Goal: Task Accomplishment & Management: Use online tool/utility

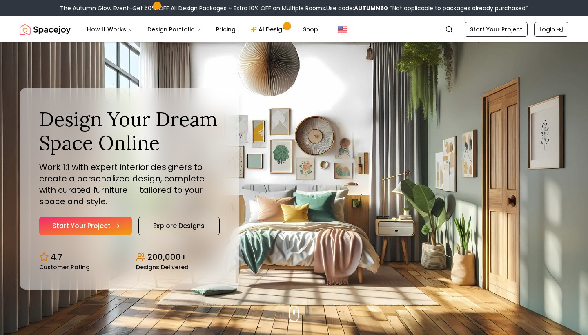
click at [115, 223] on icon "Hero section" at bounding box center [117, 226] width 7 height 7
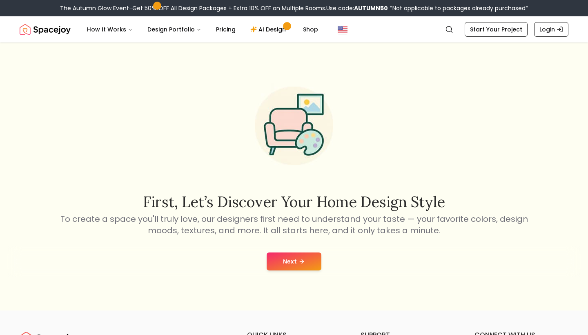
click at [297, 257] on button "Next" at bounding box center [294, 261] width 55 height 18
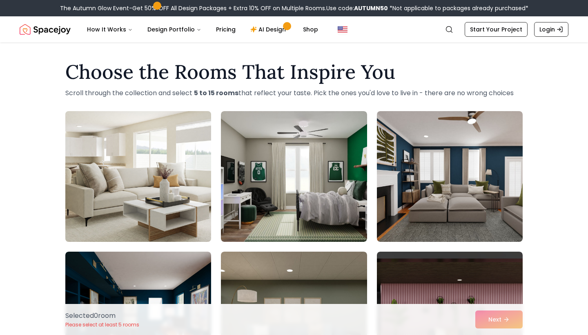
click at [190, 162] on img at bounding box center [138, 176] width 153 height 137
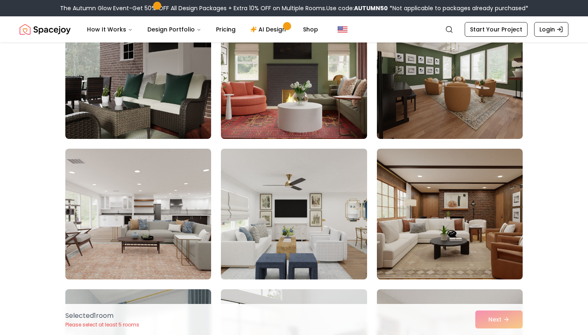
scroll to position [524, 0]
click at [302, 215] on img at bounding box center [293, 213] width 153 height 137
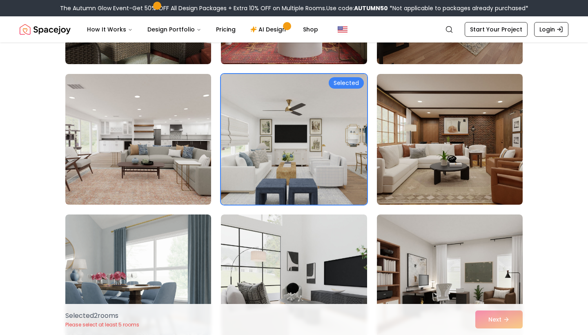
scroll to position [630, 0]
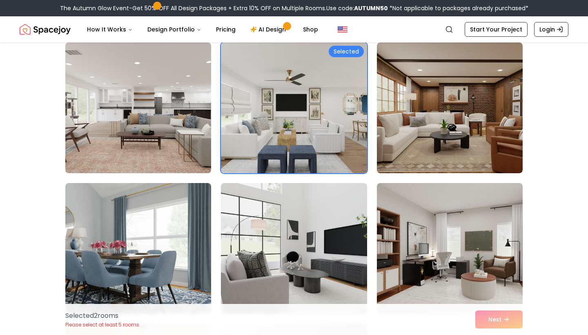
click at [156, 150] on img at bounding box center [138, 107] width 153 height 137
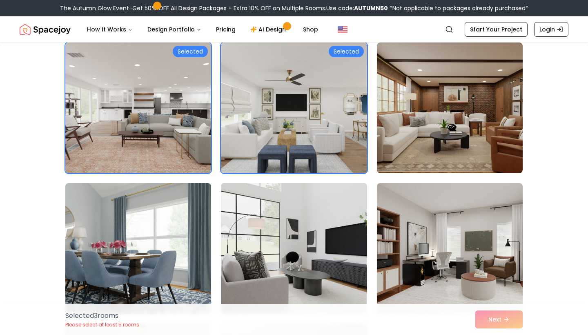
click at [273, 237] on img at bounding box center [293, 248] width 153 height 137
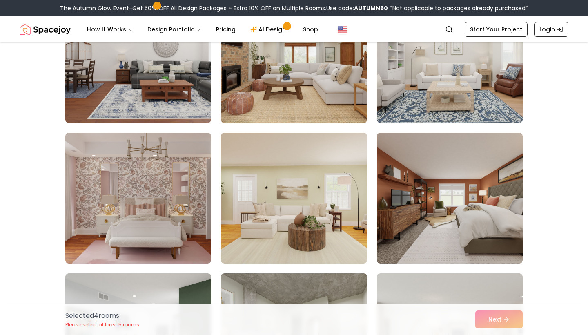
scroll to position [1524, 0]
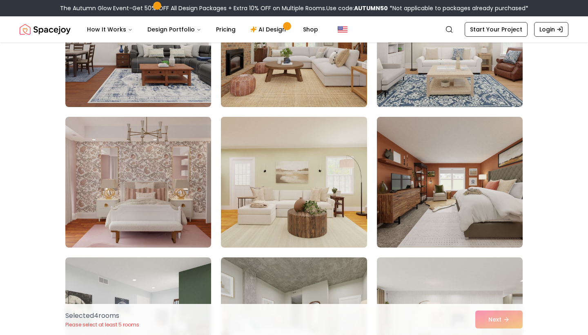
click at [328, 189] on img at bounding box center [293, 181] width 153 height 137
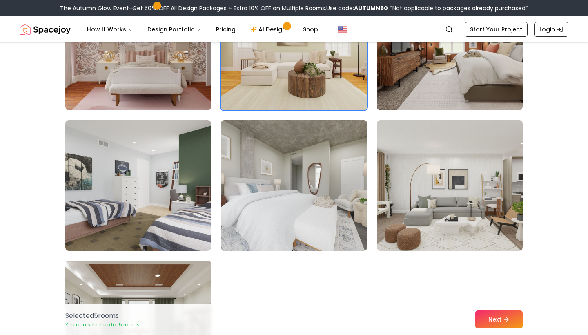
scroll to position [1676, 0]
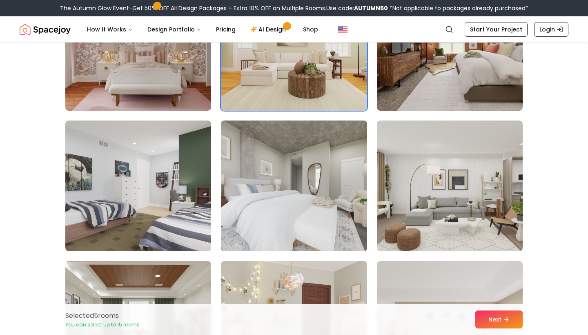
click at [338, 204] on img at bounding box center [293, 185] width 153 height 137
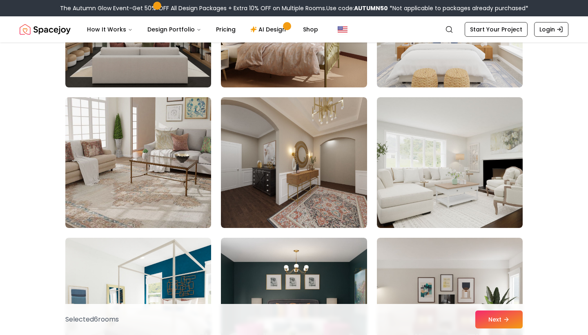
scroll to position [1982, 0]
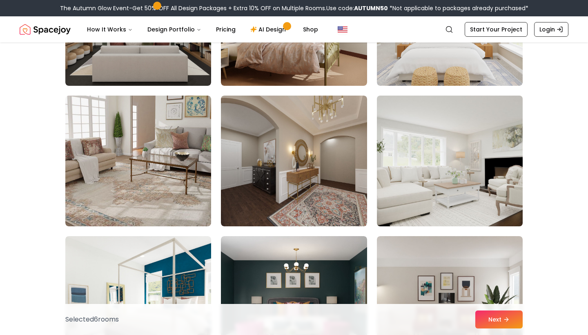
click at [439, 190] on img at bounding box center [449, 160] width 153 height 137
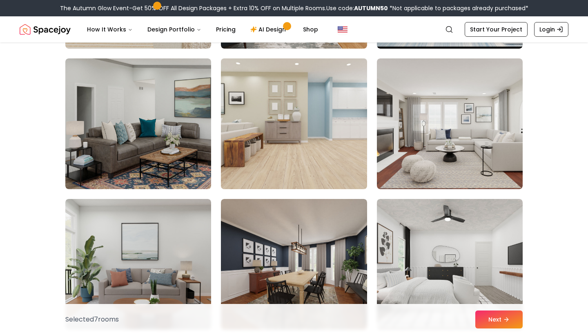
scroll to position [2441, 0]
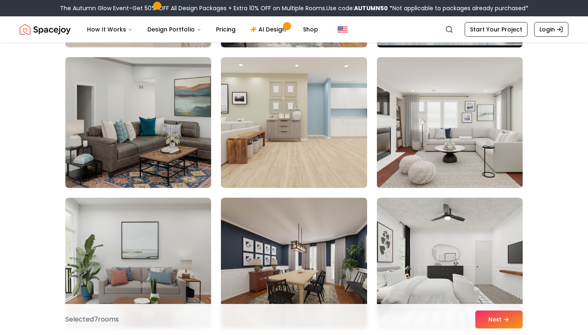
click at [443, 140] on img at bounding box center [449, 122] width 153 height 137
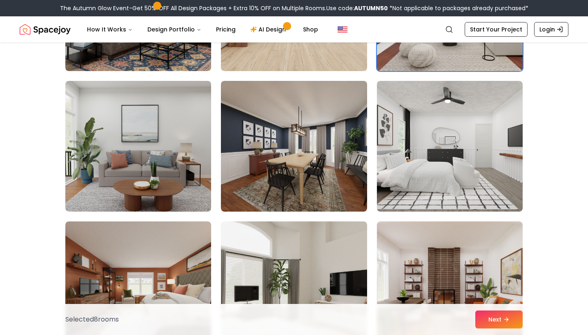
scroll to position [2562, 0]
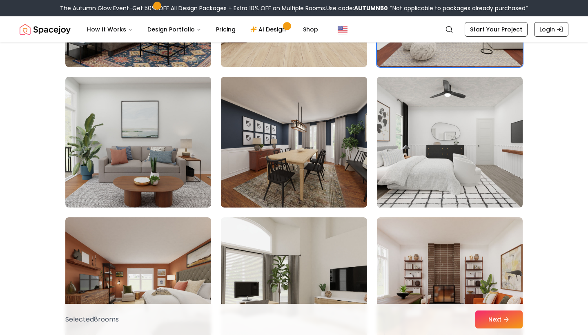
click at [443, 140] on img at bounding box center [449, 141] width 153 height 137
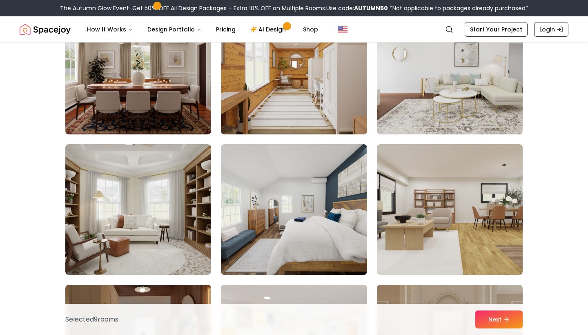
scroll to position [3760, 0]
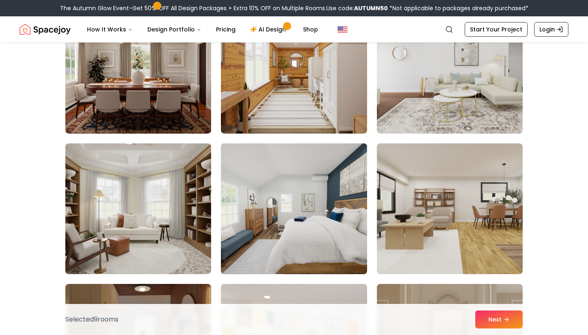
click at [300, 210] on img at bounding box center [293, 208] width 153 height 137
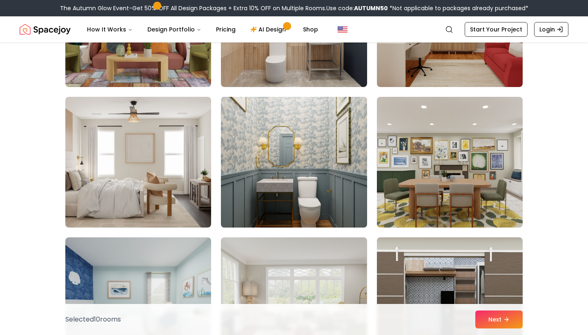
scroll to position [4228, 0]
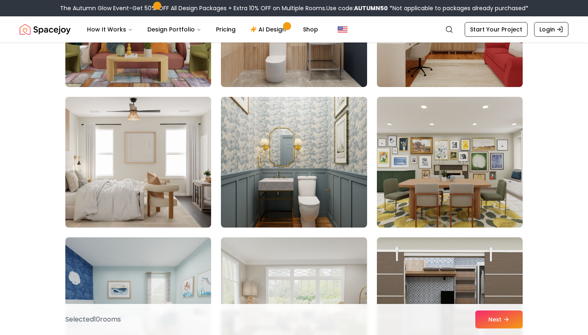
click at [149, 178] on img at bounding box center [138, 161] width 153 height 137
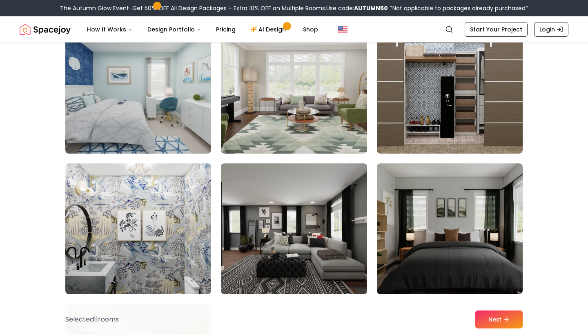
scroll to position [4442, 0]
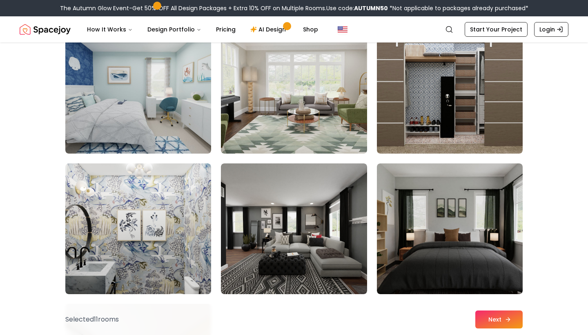
click at [495, 321] on button "Next" at bounding box center [498, 319] width 47 height 18
